Goal: Task Accomplishment & Management: Use online tool/utility

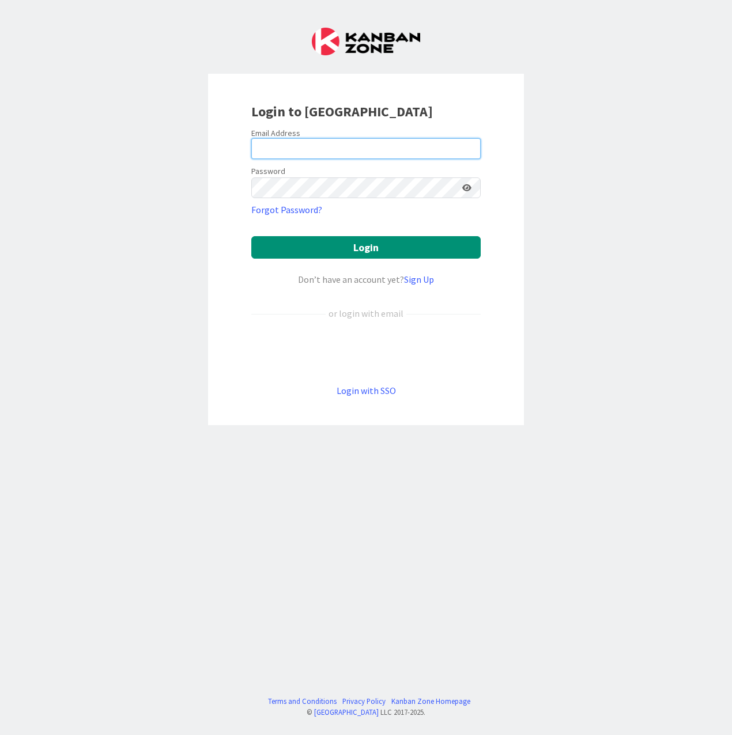
click at [279, 148] on input "email" at bounding box center [365, 148] width 229 height 21
type input "[EMAIL_ADDRESS][PERSON_NAME][DOMAIN_NAME]"
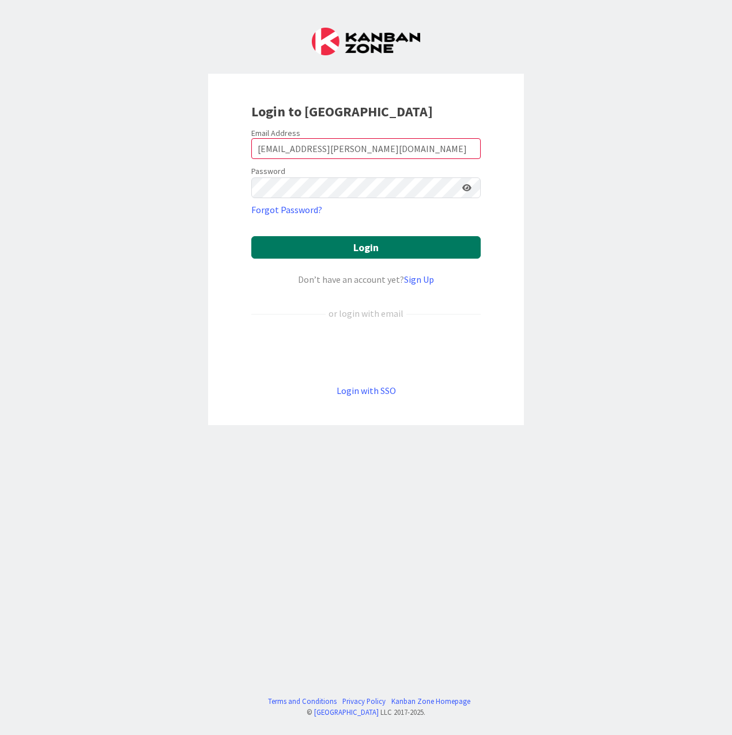
click at [349, 246] on button "Login" at bounding box center [365, 247] width 229 height 22
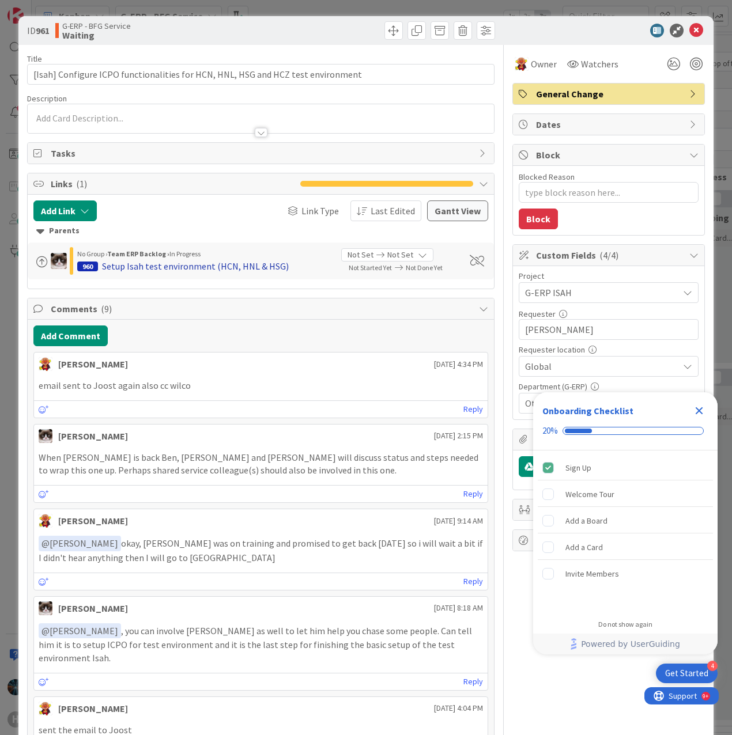
click at [127, 268] on div "Setup Isah test environment (HCN, HNL & HSG)" at bounding box center [195, 266] width 187 height 14
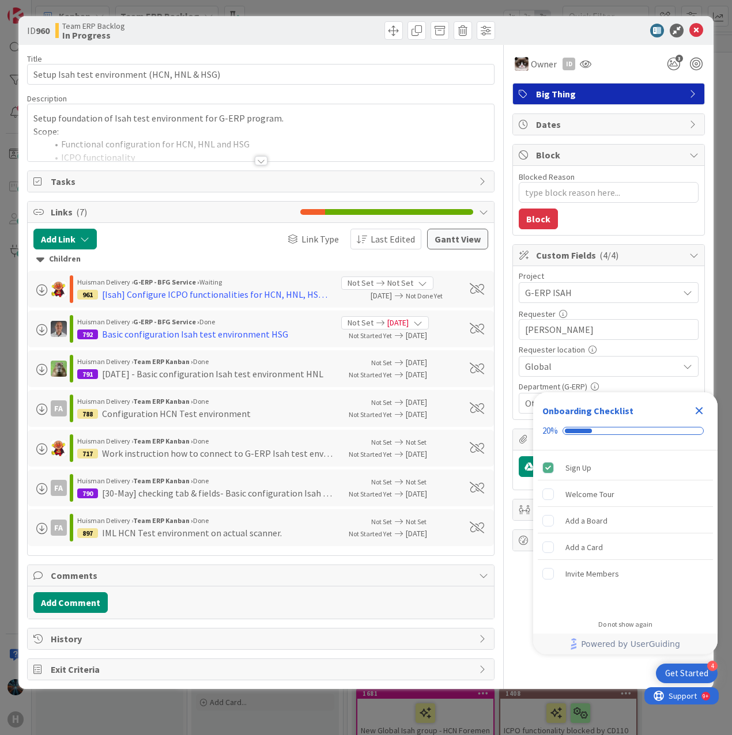
type textarea "x"
click at [697, 29] on icon at bounding box center [696, 31] width 14 height 14
